Goal: Task Accomplishment & Management: Manage account settings

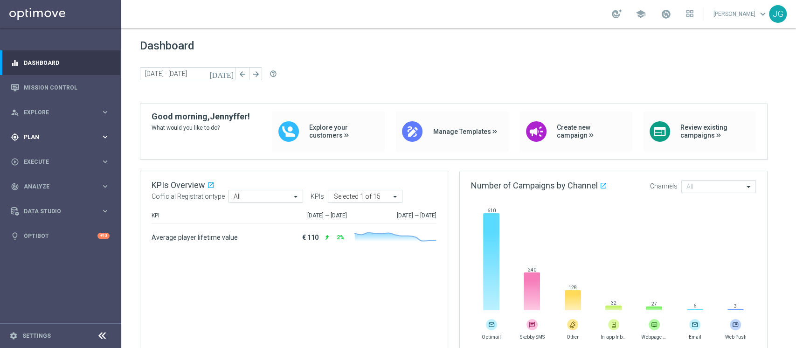
click at [58, 140] on div "gps_fixed Plan" at bounding box center [56, 137] width 90 height 8
click at [60, 181] on span "Templates" at bounding box center [58, 184] width 67 height 6
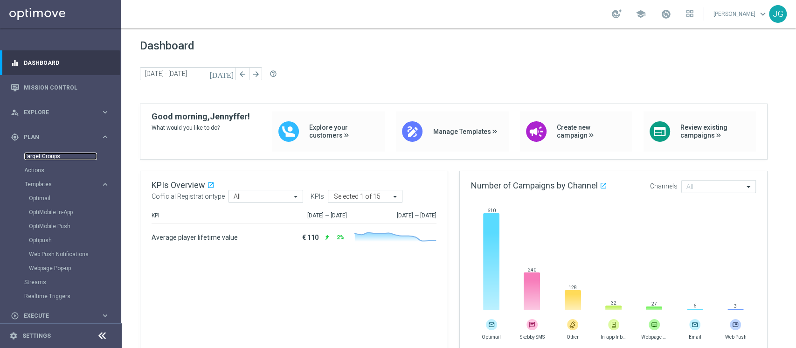
click at [42, 153] on link "Target Groups" at bounding box center [60, 155] width 73 height 7
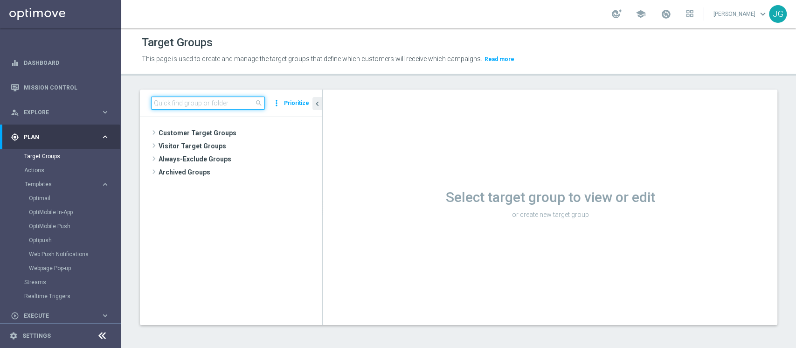
click at [188, 109] on input at bounding box center [208, 102] width 114 height 13
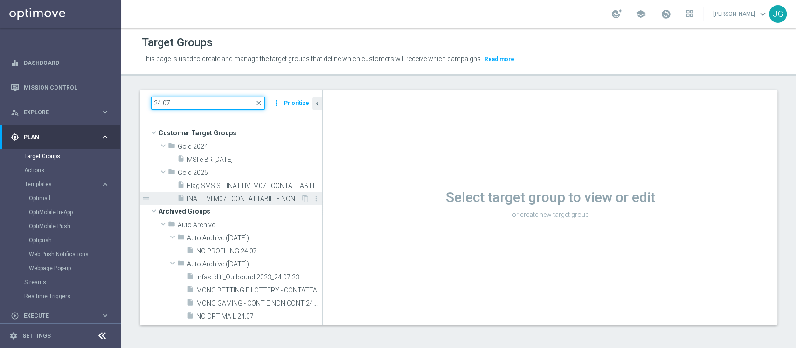
type input "24.07"
click at [238, 199] on span "INATTIVI M07 - CONTATTABILI E NON - PROFILATI E NON 24.07" at bounding box center [244, 199] width 114 height 8
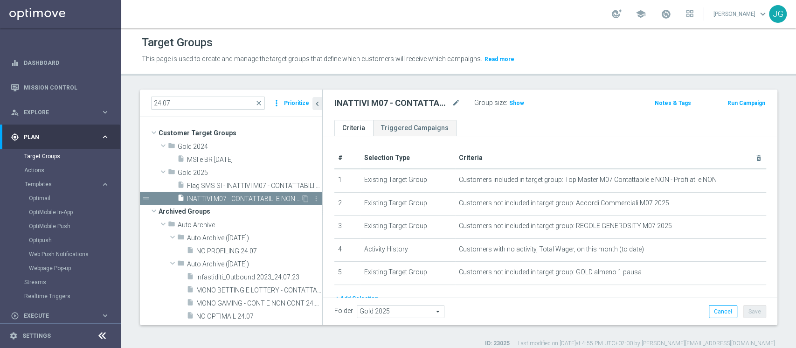
click at [229, 197] on span "INATTIVI M07 - CONTATTABILI E NON - PROFILATI E NON 24.07" at bounding box center [244, 199] width 114 height 8
click at [302, 198] on icon "content_copy" at bounding box center [305, 198] width 7 height 7
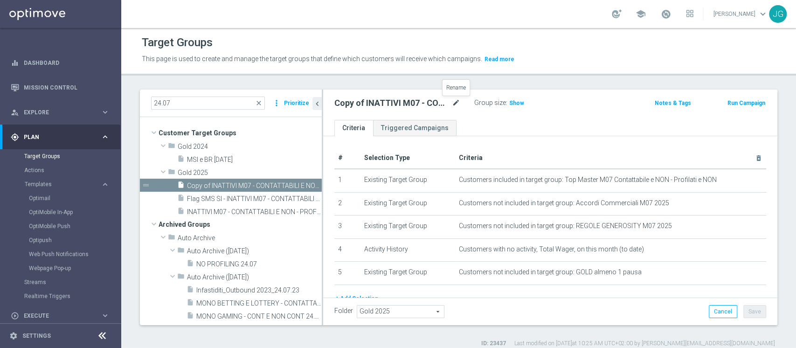
click at [453, 102] on icon "mode_edit" at bounding box center [456, 102] width 8 height 11
type input "INATTIVI M08 CONTATTABILI E NON - PROFILATI E NON 21.08"
click at [511, 115] on div "INATTIVI M08 CONTATTABILI E NON - PROFILATI E NON 21.08 Group size : Show Notes…" at bounding box center [550, 104] width 454 height 30
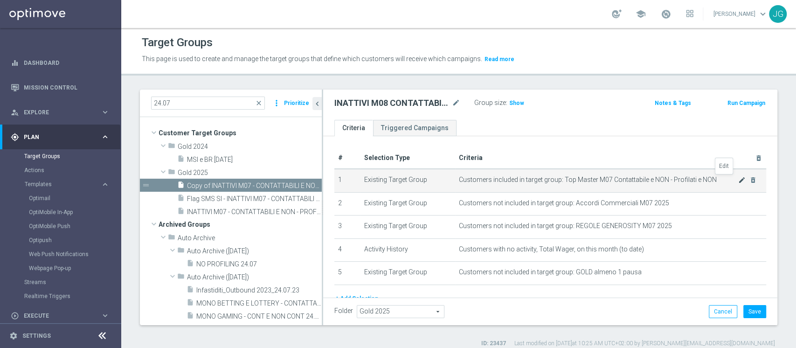
click at [738, 181] on icon "mode_edit" at bounding box center [741, 179] width 7 height 7
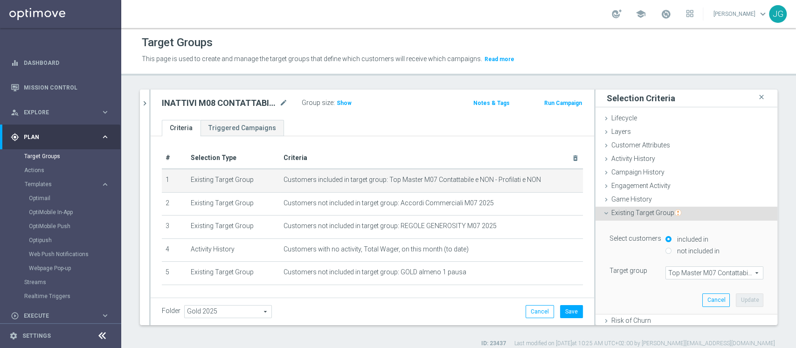
click at [682, 274] on span "Top Master M07 Contattabile e NON - Profilati e NON" at bounding box center [714, 273] width 97 height 12
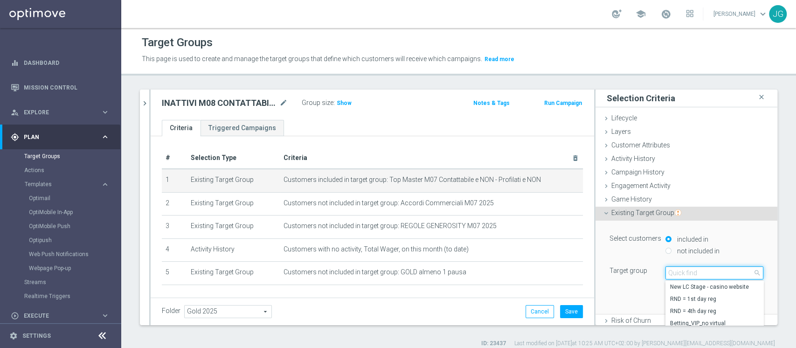
click at [682, 274] on input "search" at bounding box center [714, 272] width 98 height 13
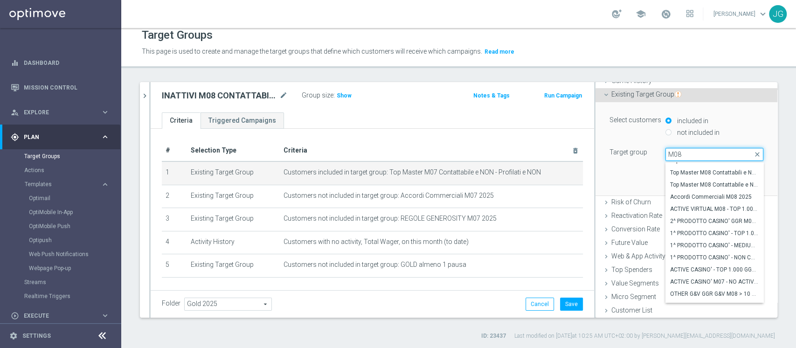
scroll to position [1836, 0]
type input "M08"
click at [690, 199] on span "Top Master M08 Contattabile e NON - Profilati e NON" at bounding box center [714, 197] width 89 height 7
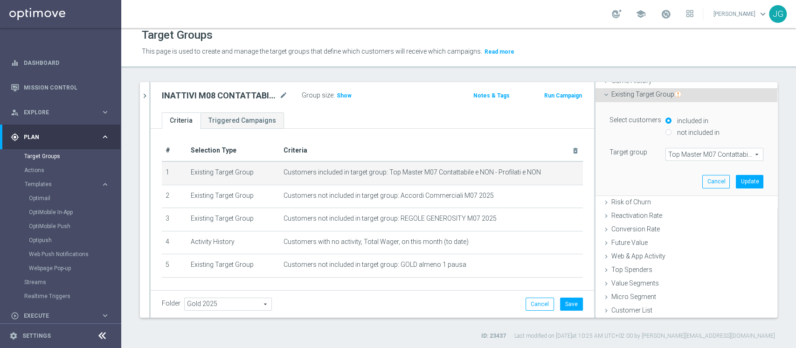
type input "Top Master M08 Contattabile e NON - Profilati e NON"
click at [735, 179] on button "Update" at bounding box center [748, 181] width 27 height 13
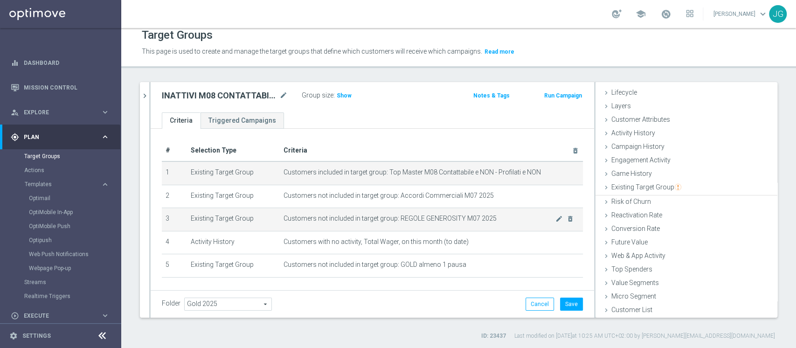
scroll to position [17, 0]
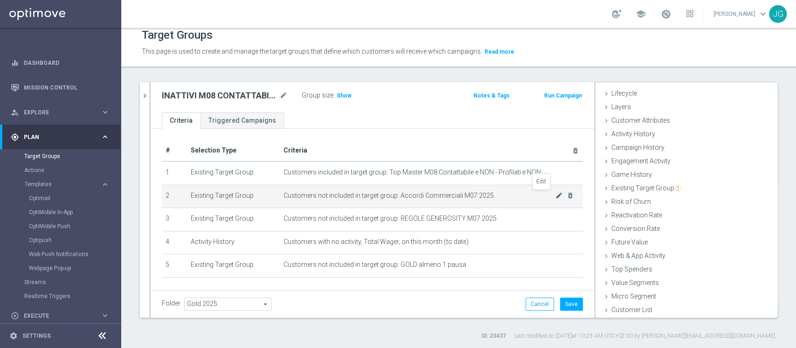
click at [555, 195] on icon "mode_edit" at bounding box center [558, 195] width 7 height 7
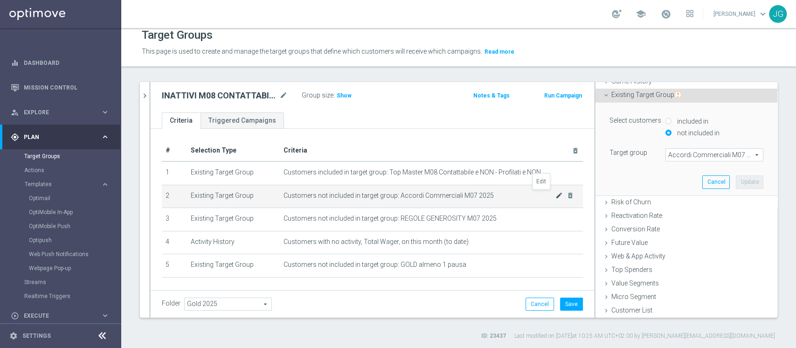
scroll to position [111, 0]
click at [690, 150] on span "Accordi Commerciali M07 2025" at bounding box center [714, 154] width 97 height 12
click at [0, 0] on input "search" at bounding box center [0, 0] width 0 height 0
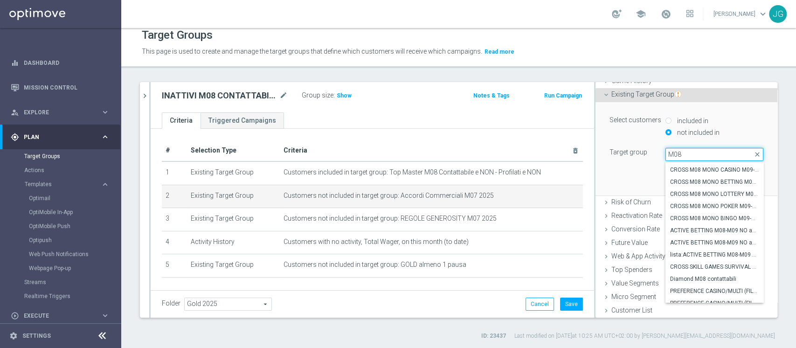
scroll to position [129, 0]
drag, startPoint x: 675, startPoint y: 151, endPoint x: 597, endPoint y: 146, distance: 78.9
click at [602, 146] on div "Select customers included in not included in Target group Accordi Commerciali M…" at bounding box center [686, 148] width 168 height 93
type input "M08"
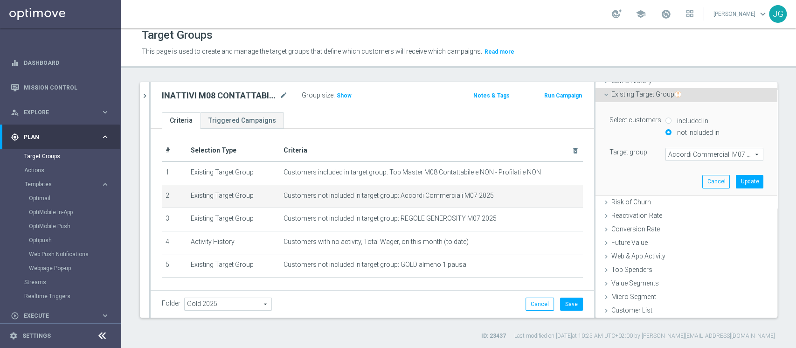
click at [713, 157] on span "Accordi Commerciali M07 2025" at bounding box center [714, 154] width 97 height 12
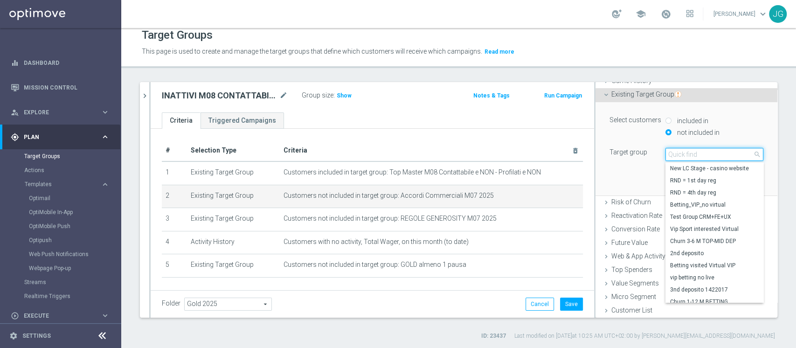
click at [696, 153] on input "search" at bounding box center [714, 154] width 98 height 13
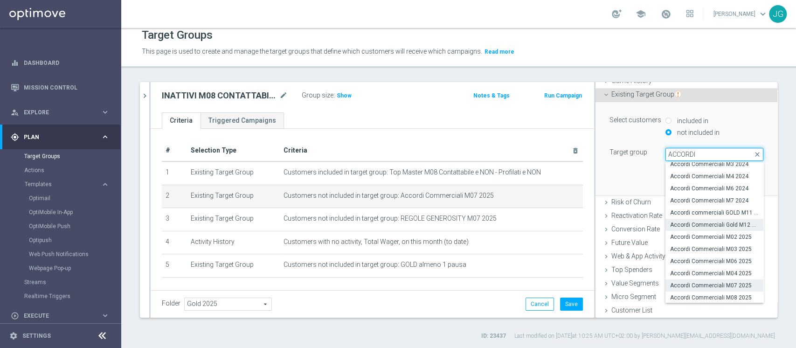
scroll to position [40, 0]
type input "ACCORDI"
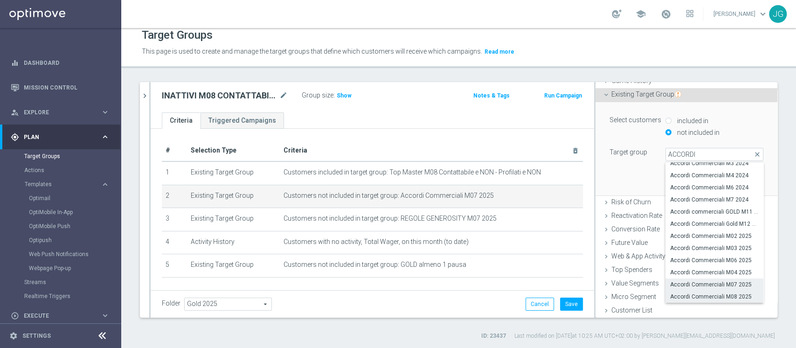
click at [701, 294] on span "Accordi Commerciali M08 2025" at bounding box center [714, 296] width 89 height 7
type input "Accordi Commerciali M08 2025"
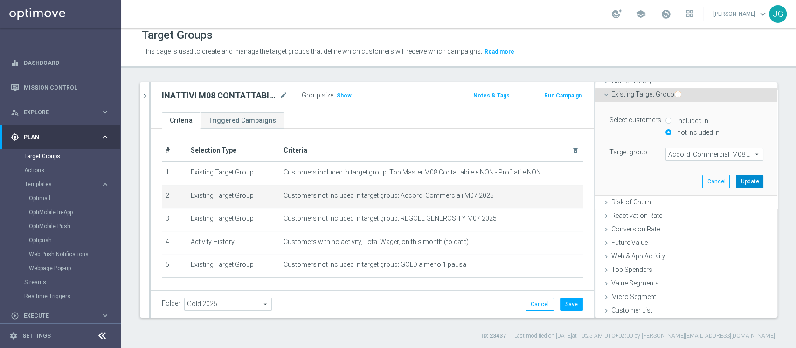
click at [735, 185] on button "Update" at bounding box center [748, 181] width 27 height 13
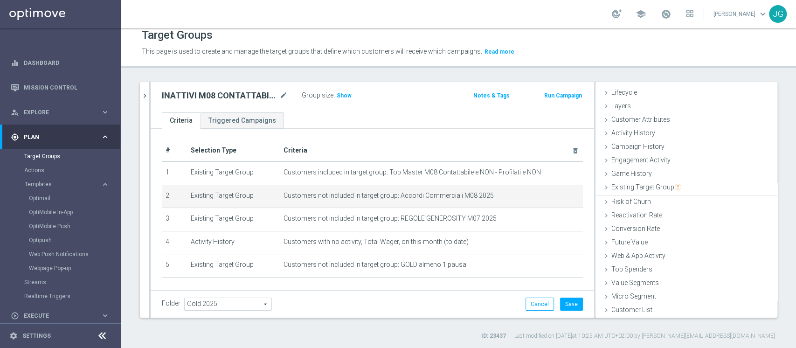
scroll to position [17, 0]
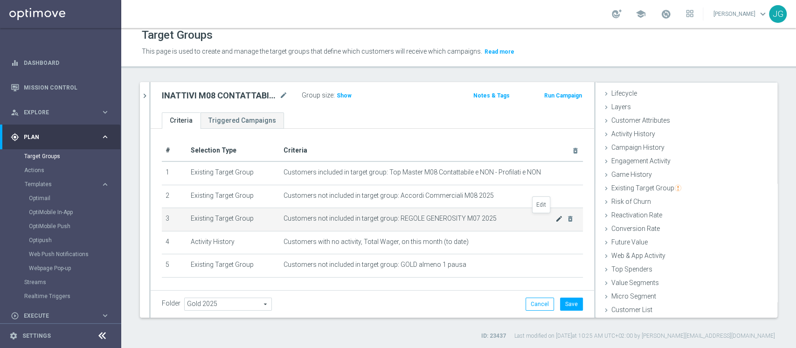
click at [555, 220] on icon "mode_edit" at bounding box center [558, 218] width 7 height 7
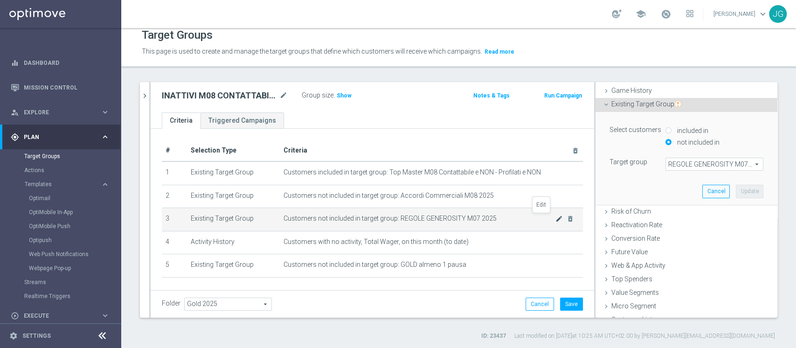
scroll to position [111, 0]
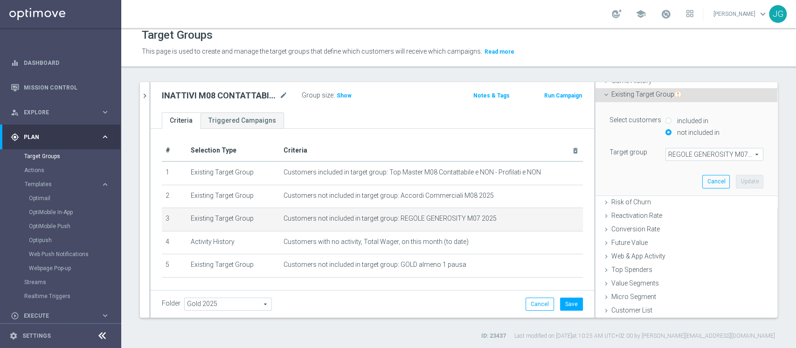
click at [681, 153] on span "REGOLE GENEROSITY M07 2025" at bounding box center [714, 154] width 97 height 12
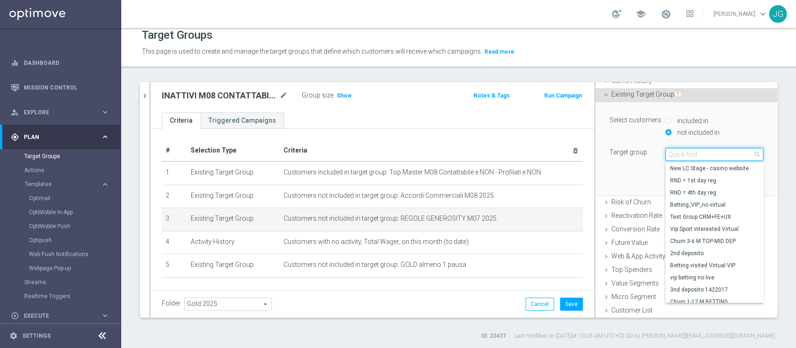
click at [681, 153] on input "search" at bounding box center [714, 154] width 98 height 13
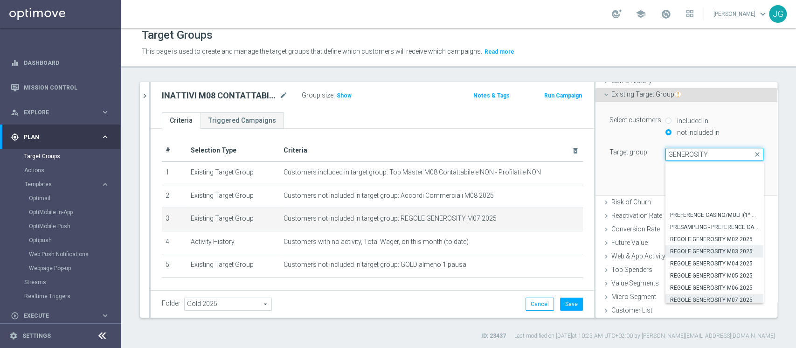
scroll to position [52, 0]
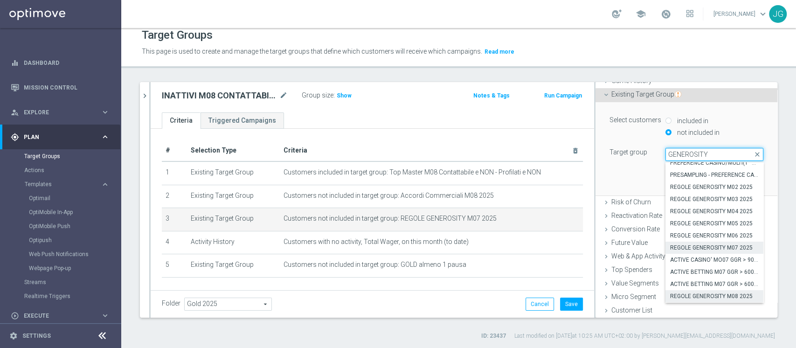
type input "GENEROSITY"
click at [703, 296] on span "REGOLE GENEROSITY M08 2025" at bounding box center [714, 295] width 89 height 7
type input "REGOLE GENEROSITY M08 2025"
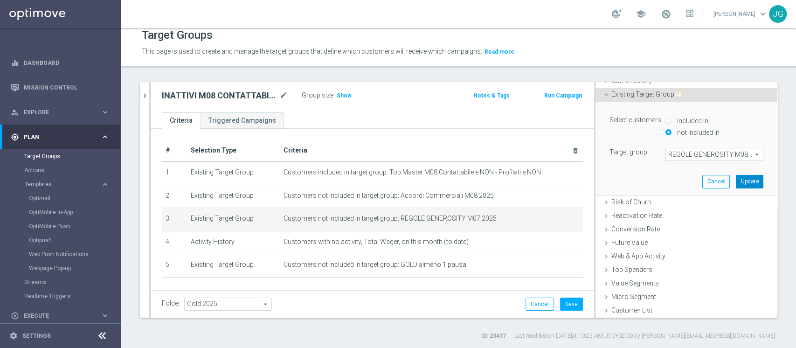
click at [735, 181] on button "Update" at bounding box center [748, 181] width 27 height 13
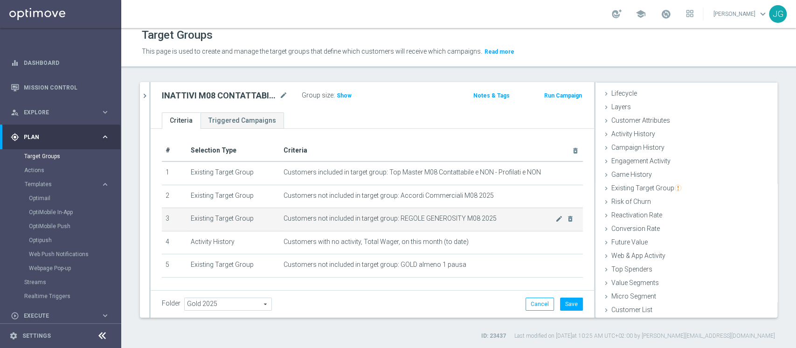
scroll to position [30, 0]
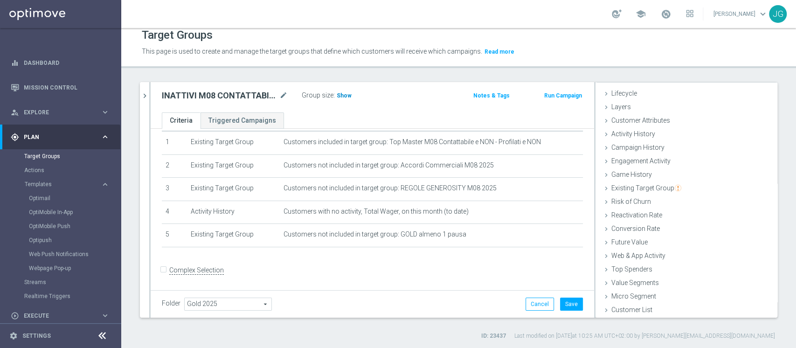
click at [338, 98] on span "Show" at bounding box center [344, 95] width 15 height 7
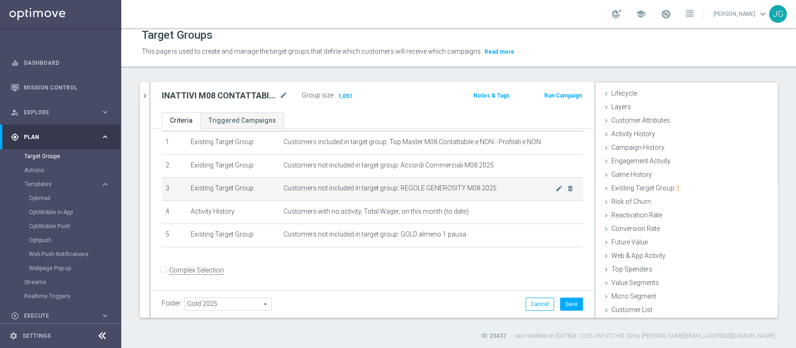
scroll to position [0, 0]
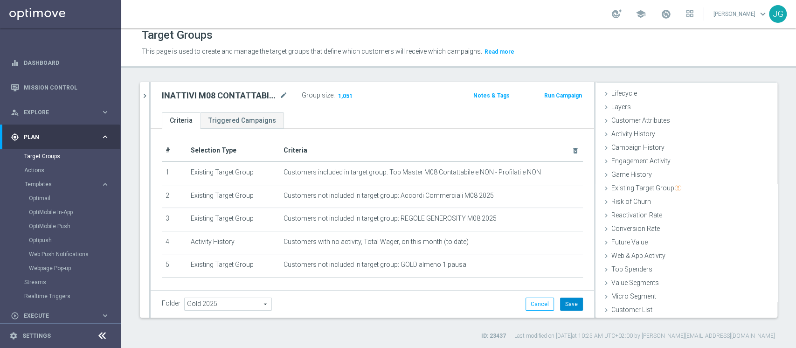
click at [568, 300] on button "Save" at bounding box center [571, 303] width 23 height 13
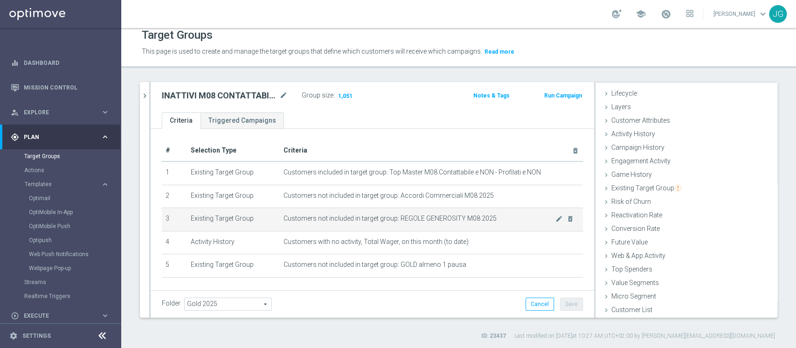
scroll to position [30, 0]
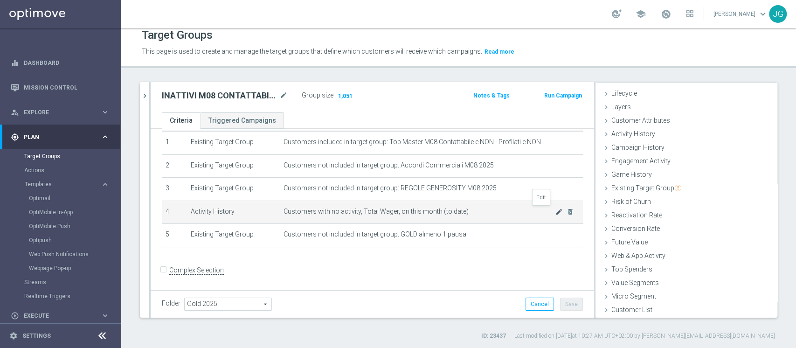
click at [555, 213] on icon "mode_edit" at bounding box center [558, 211] width 7 height 7
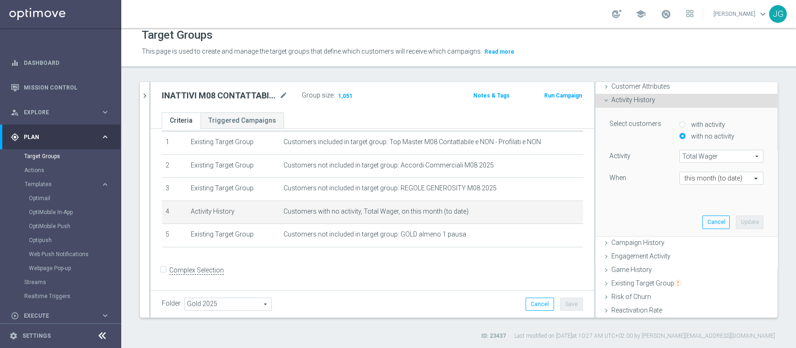
scroll to position [40, 0]
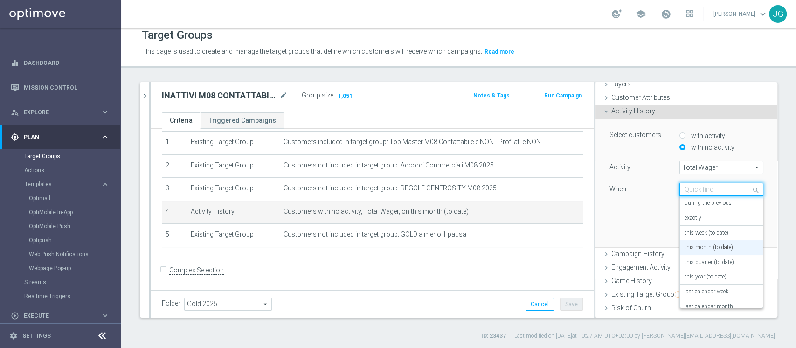
click at [751, 191] on span at bounding box center [757, 189] width 12 height 13
click at [695, 244] on label "this month (to date)" at bounding box center [708, 247] width 48 height 7
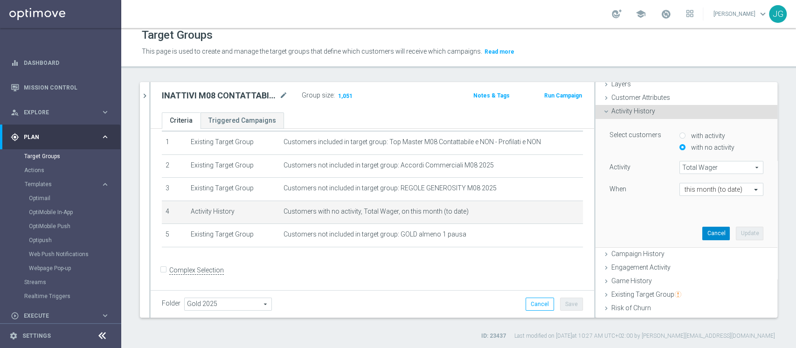
click at [702, 231] on button "Cancel" at bounding box center [715, 233] width 27 height 13
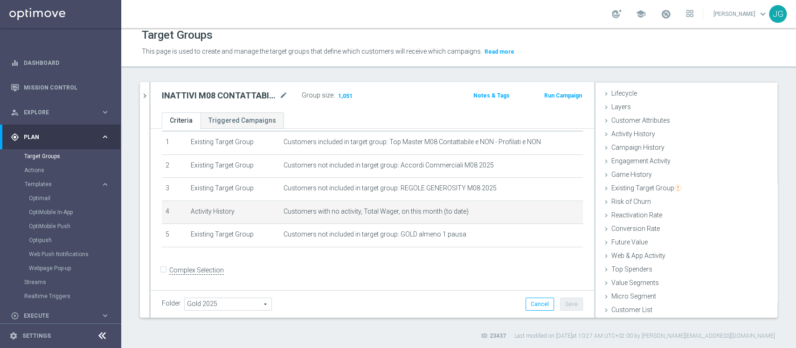
scroll to position [17, 0]
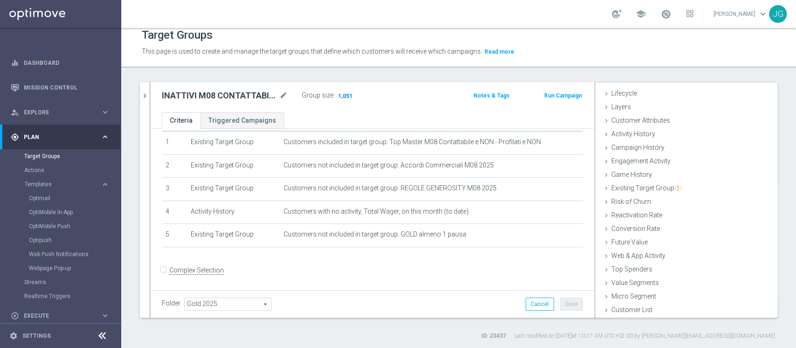
click at [344, 98] on span "1,051" at bounding box center [345, 96] width 16 height 9
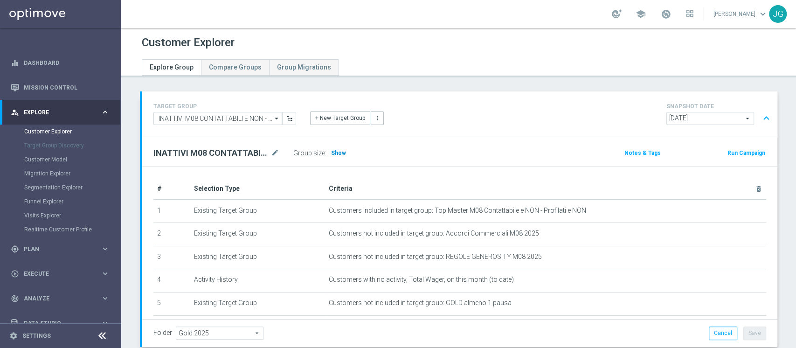
click at [337, 152] on span "Show" at bounding box center [338, 153] width 15 height 7
